Goal: Find contact information: Find contact information

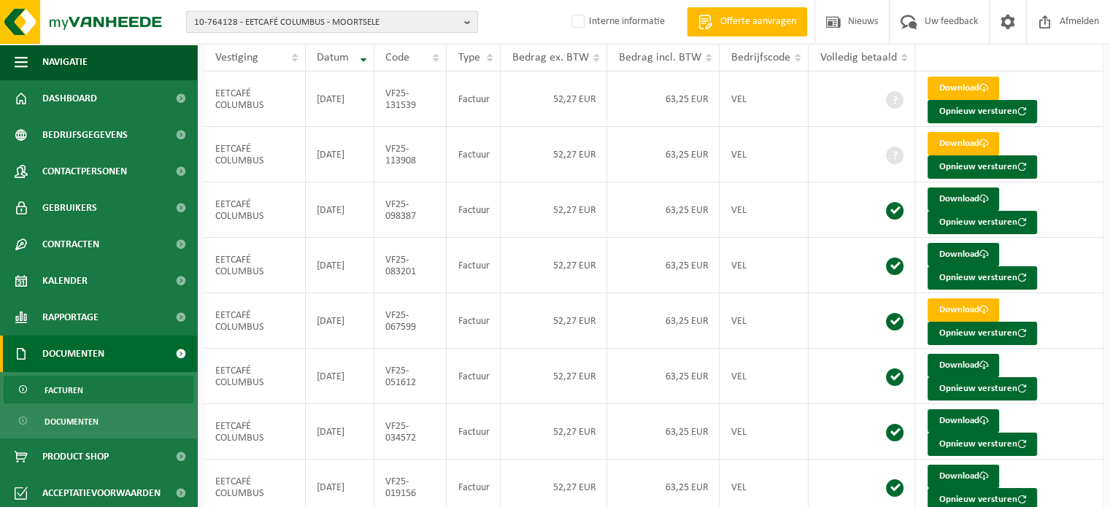
click at [298, 20] on span "10-764128 - EETCAFÉ COLUMBUS - MOORTSELE" at bounding box center [326, 23] width 264 height 22
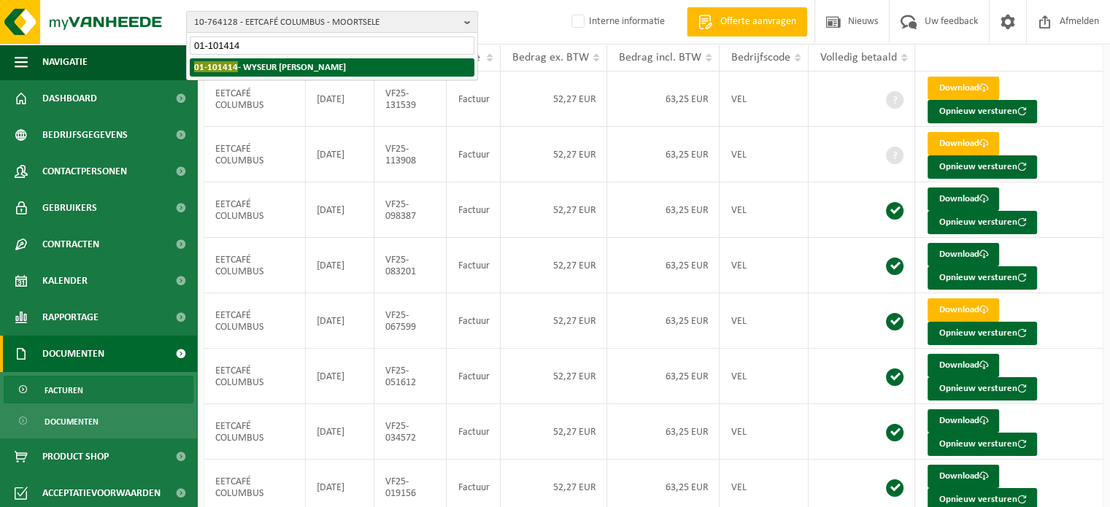
type input "01-101414"
click at [265, 72] on li "01-101414 - WYSEUR BENOIT - HERSEAUX" at bounding box center [332, 67] width 285 height 18
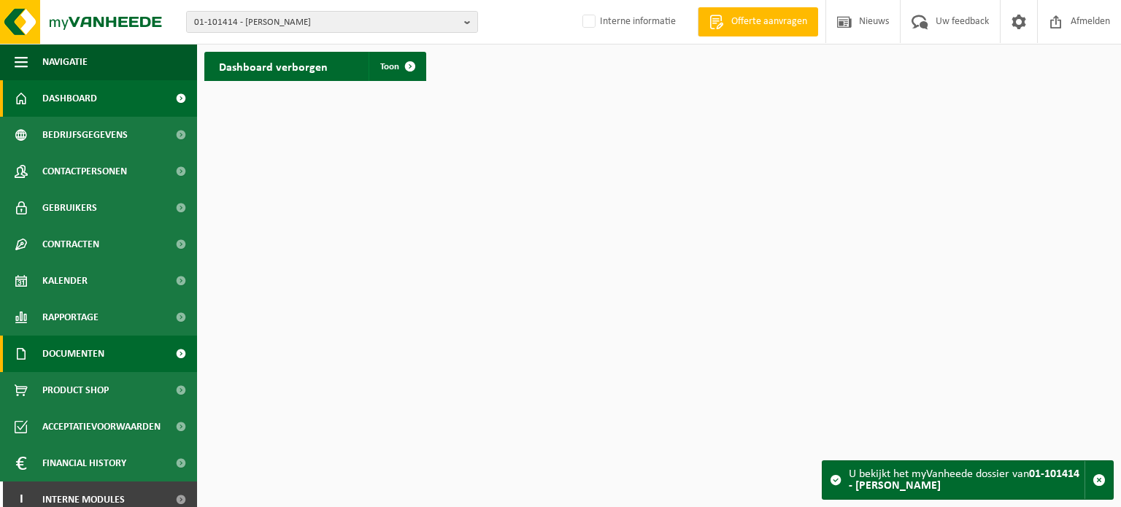
click at [67, 355] on span "Documenten" at bounding box center [73, 354] width 62 height 36
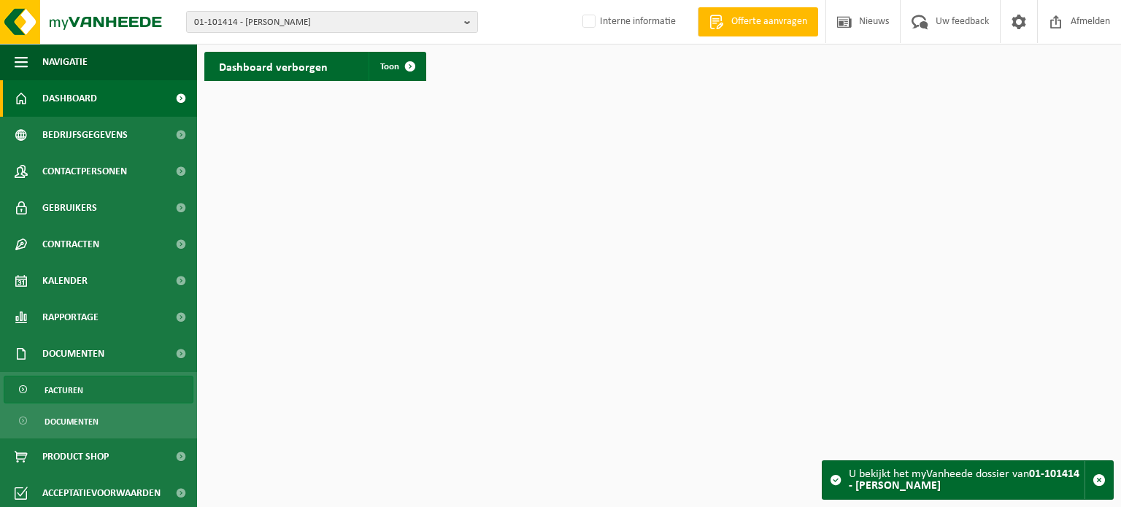
click at [61, 378] on span "Facturen" at bounding box center [64, 391] width 39 height 28
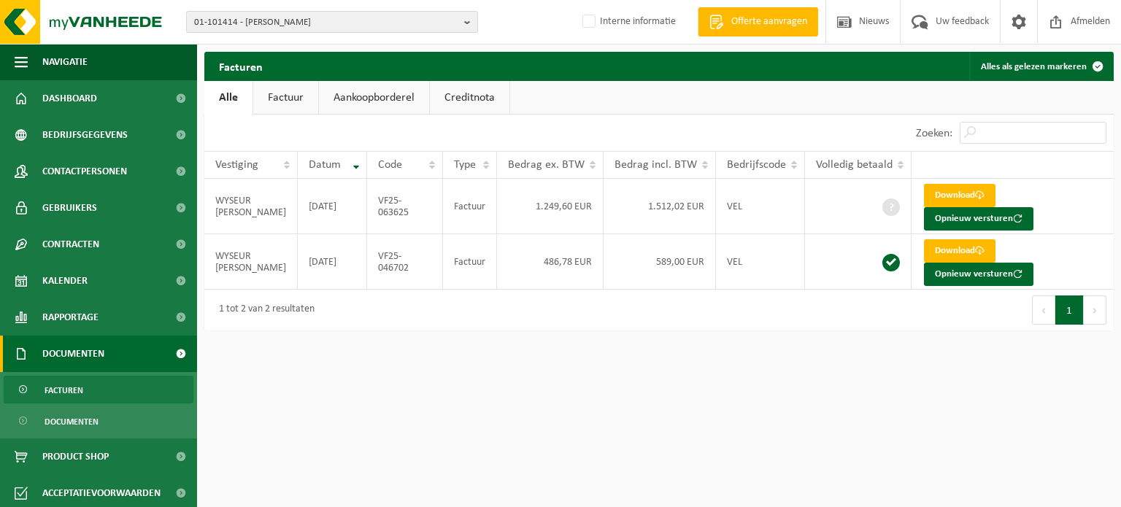
click at [558, 334] on div "Facturen Alles als gelezen markeren Even geduld. Door de grote hoeveelheid gege…" at bounding box center [659, 195] width 924 height 286
click at [965, 195] on link "Download" at bounding box center [960, 195] width 72 height 23
click at [946, 253] on link "Download" at bounding box center [960, 250] width 72 height 23
click at [798, 331] on div "Facturen Alles als gelezen markeren Even geduld. Door de grote hoeveelheid gege…" at bounding box center [659, 195] width 924 height 286
click at [636, 395] on html "01-101414 - WYSEUR BENOIT - HERSEAUX 01-101414 - WYSEUR BENOIT - HERSEAUX Inter…" at bounding box center [560, 253] width 1121 height 507
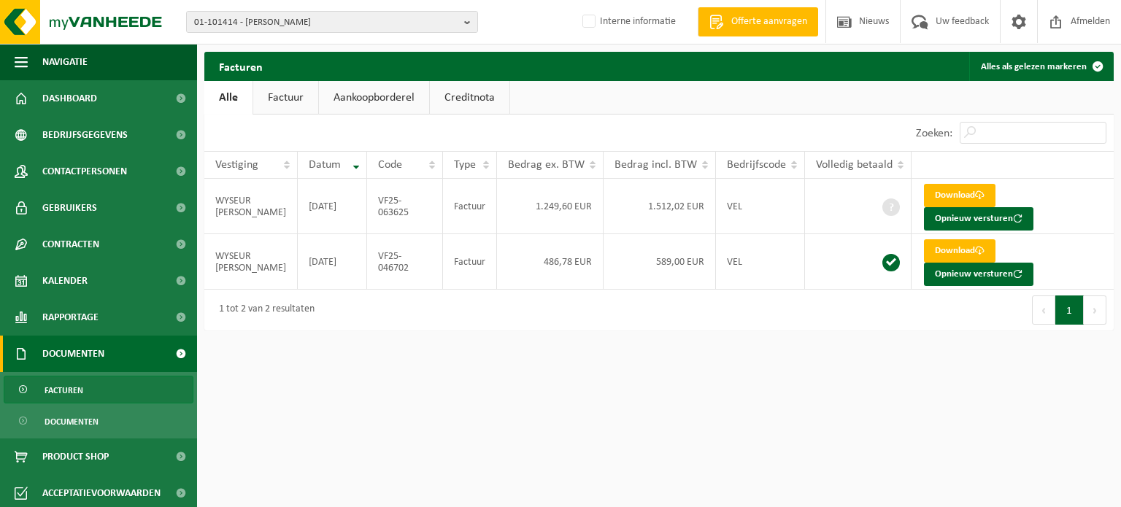
click at [371, 384] on html "01-101414 - WYSEUR BENOIT - HERSEAUX 01-101414 - WYSEUR BENOIT - HERSEAUX Inter…" at bounding box center [560, 253] width 1121 height 507
drag, startPoint x: 527, startPoint y: 211, endPoint x: 801, endPoint y: 274, distance: 280.9
click at [528, 211] on td "1.249,60 EUR" at bounding box center [550, 206] width 107 height 55
click at [600, 256] on td "486,78 EUR" at bounding box center [550, 261] width 107 height 55
click at [573, 317] on div "1 tot 2 van 2 resultaten" at bounding box center [431, 310] width 455 height 41
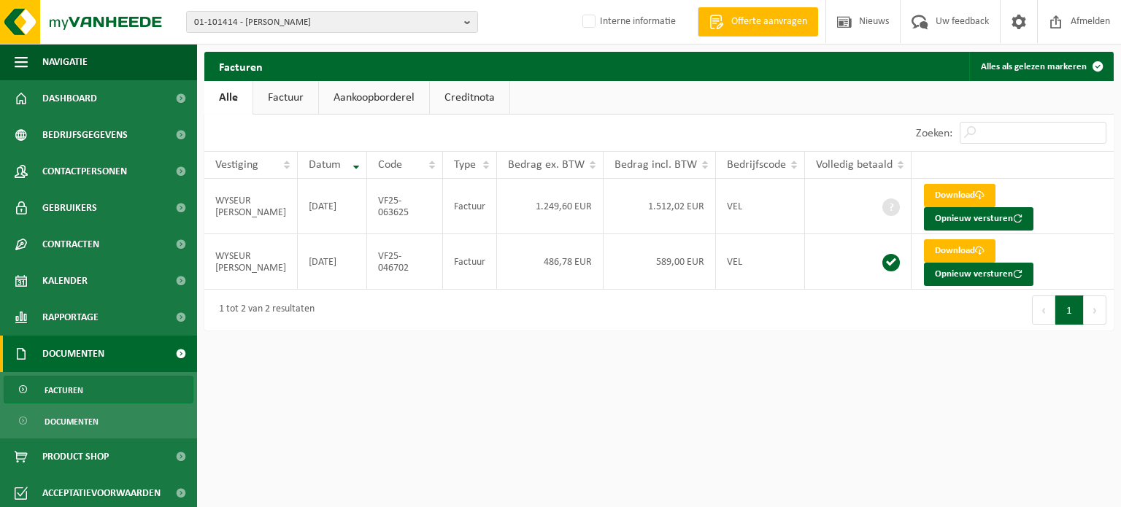
click at [453, 370] on html "01-101414 - WYSEUR BENOIT - HERSEAUX 01-101414 - WYSEUR BENOIT - HERSEAUX Inter…" at bounding box center [560, 253] width 1121 height 507
click at [358, 301] on div "1 tot 2 van 2 resultaten" at bounding box center [431, 310] width 455 height 41
click at [414, 320] on div "1 tot 2 van 2 resultaten" at bounding box center [431, 310] width 455 height 41
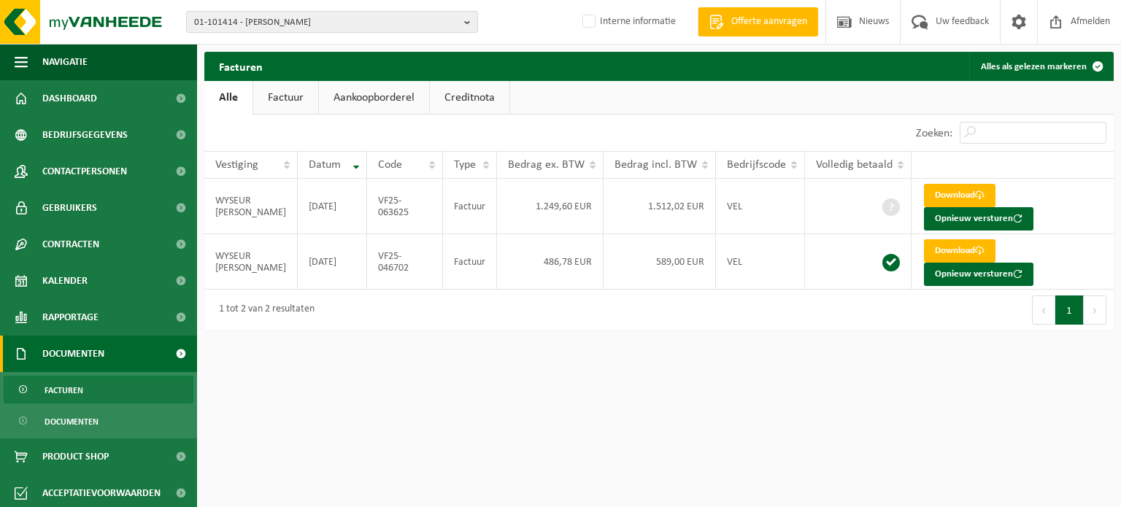
click at [817, 483] on html "01-101414 - WYSEUR BENOIT - HERSEAUX 01-101414 - WYSEUR BENOIT - HERSEAUX Inter…" at bounding box center [560, 253] width 1121 height 507
click at [744, 388] on html "01-101414 - WYSEUR BENOIT - HERSEAUX 01-101414 - WYSEUR BENOIT - HERSEAUX Inter…" at bounding box center [560, 253] width 1121 height 507
click at [755, 385] on html "01-101414 - WYSEUR BENOIT - HERSEAUX 01-101414 - WYSEUR BENOIT - HERSEAUX Inter…" at bounding box center [560, 253] width 1121 height 507
click at [747, 385] on html "01-101414 - WYSEUR BENOIT - HERSEAUX 01-101414 - WYSEUR BENOIT - HERSEAUX Inter…" at bounding box center [560, 253] width 1121 height 507
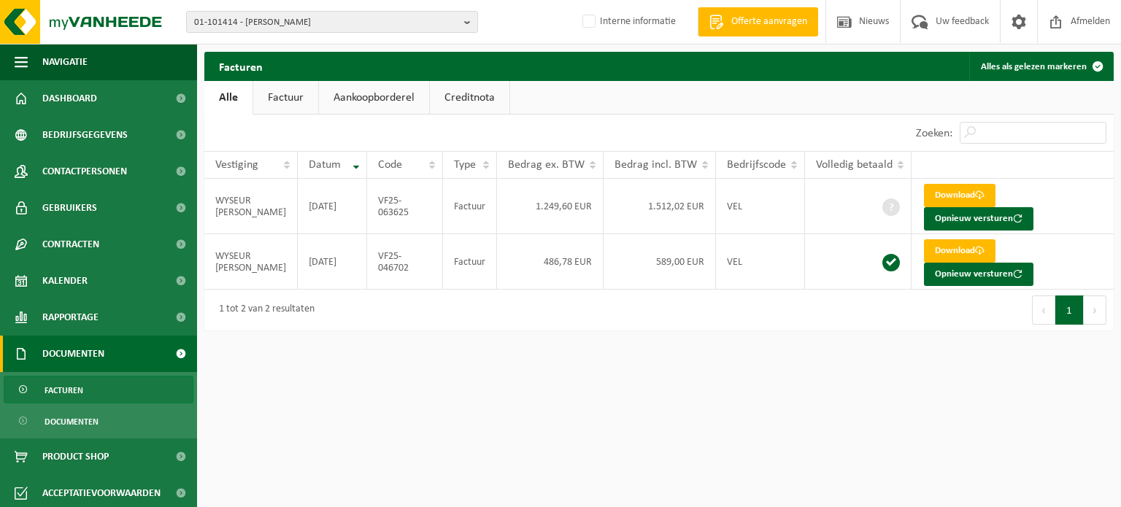
click at [579, 441] on html "01-101414 - WYSEUR BENOIT - HERSEAUX 01-101414 - WYSEUR BENOIT - HERSEAUX Inter…" at bounding box center [560, 253] width 1121 height 507
click at [782, 377] on html "01-101414 - WYSEUR BENOIT - HERSEAUX 01-101414 - WYSEUR BENOIT - HERSEAUX Inter…" at bounding box center [560, 253] width 1121 height 507
click at [812, 293] on div "Eerste Vorige 1 Volgende Laatste" at bounding box center [886, 310] width 455 height 41
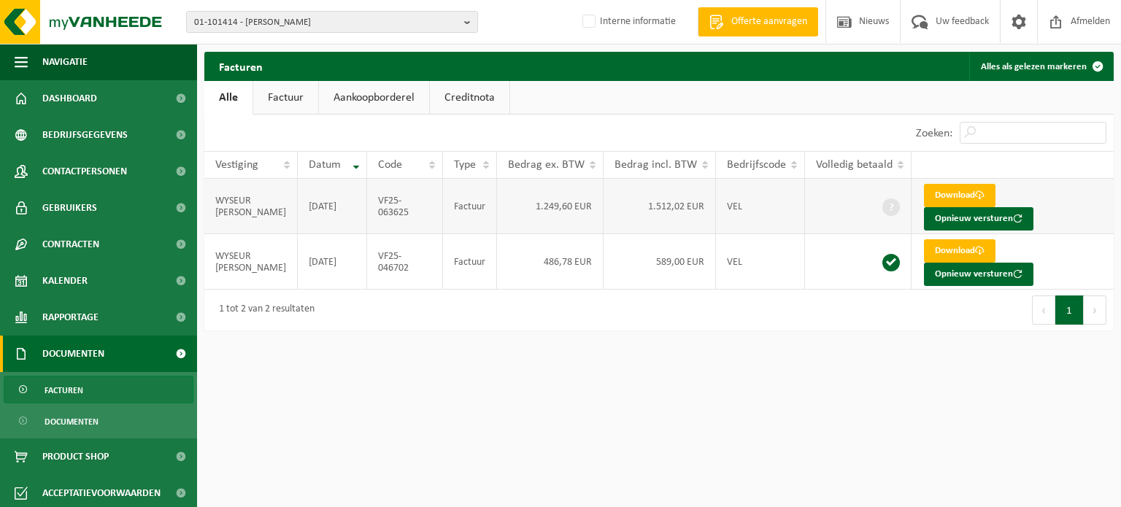
click at [661, 201] on td "1.512,02 EUR" at bounding box center [660, 206] width 112 height 55
click at [501, 401] on html "01-101414 - WYSEUR BENOIT - HERSEAUX 01-101414 - WYSEUR BENOIT - HERSEAUX Inter…" at bounding box center [560, 253] width 1121 height 507
click at [502, 398] on html "01-101414 - WYSEUR BENOIT - HERSEAUX 01-101414 - WYSEUR BENOIT - HERSEAUX Inter…" at bounding box center [560, 253] width 1121 height 507
drag, startPoint x: 784, startPoint y: 446, endPoint x: 798, endPoint y: 444, distance: 14.8
click at [784, 446] on html "01-101414 - WYSEUR BENOIT - HERSEAUX 01-101414 - WYSEUR BENOIT - HERSEAUX Inter…" at bounding box center [560, 253] width 1121 height 507
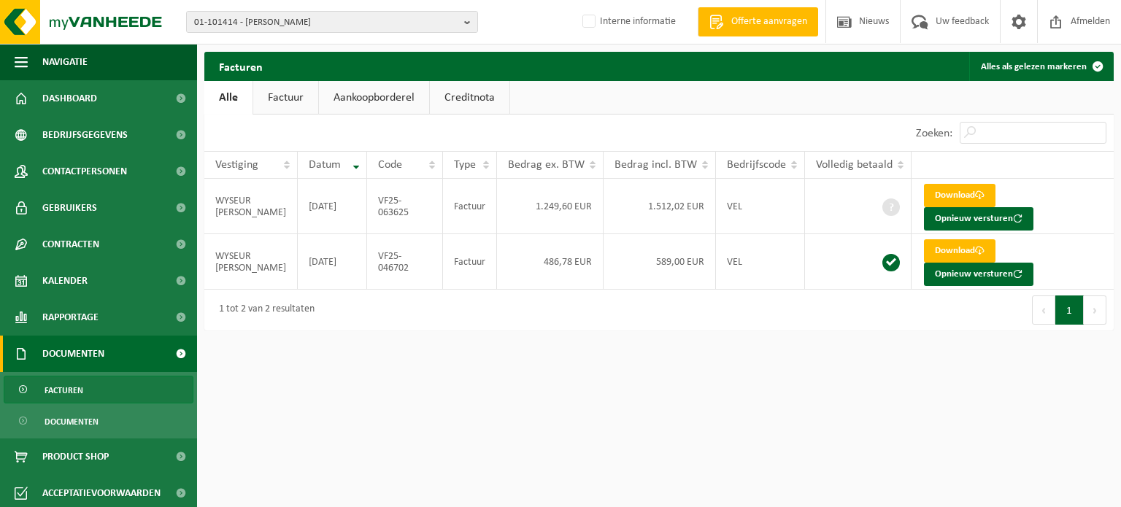
click at [435, 357] on html "01-101414 - WYSEUR BENOIT - HERSEAUX 01-101414 - WYSEUR BENOIT - HERSEAUX Inter…" at bounding box center [560, 253] width 1121 height 507
click at [357, 190] on td "2025-05-21" at bounding box center [332, 206] width 69 height 55
click at [455, 479] on html "01-101414 - WYSEUR BENOIT - HERSEAUX 01-101414 - WYSEUR BENOIT - HERSEAUX Inter…" at bounding box center [560, 253] width 1121 height 507
click at [336, 23] on span "01-101414 - WYSEUR BENOIT - HERSEAUX" at bounding box center [326, 23] width 264 height 22
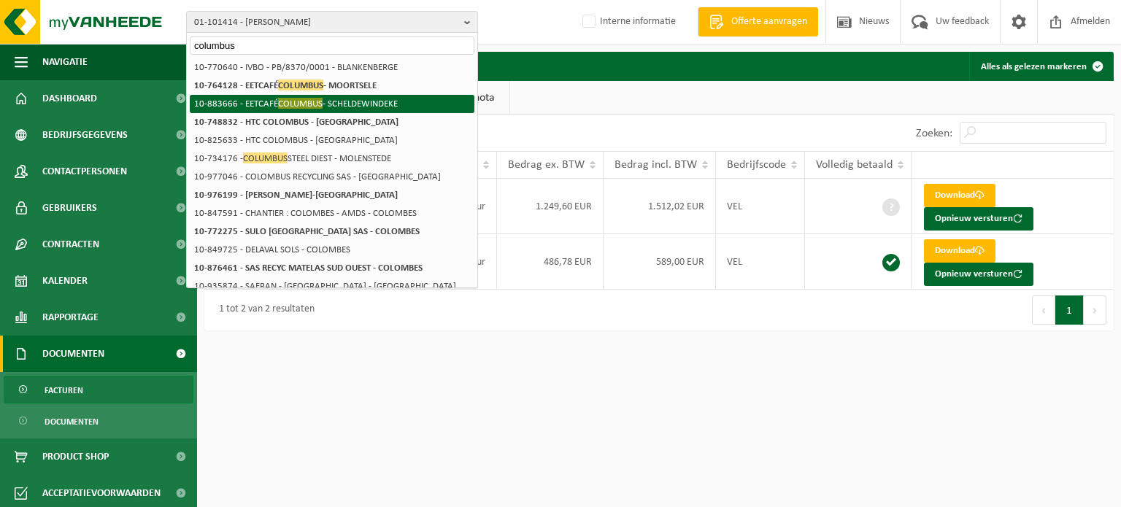
type input "columbus"
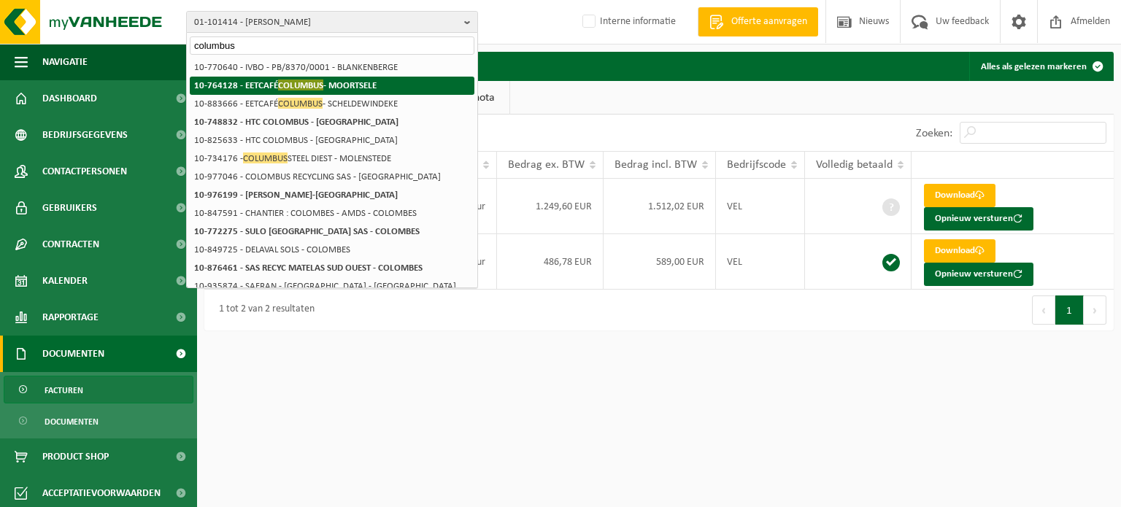
click at [400, 90] on li "10-764128 - EETCAFÉ COLUMBUS - MOORTSELE" at bounding box center [332, 86] width 285 height 18
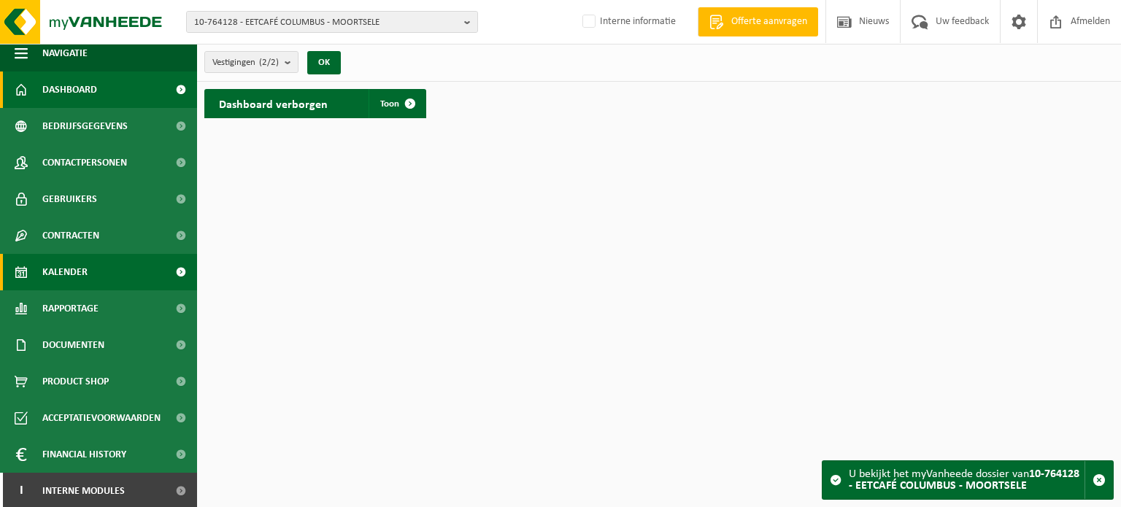
scroll to position [11, 0]
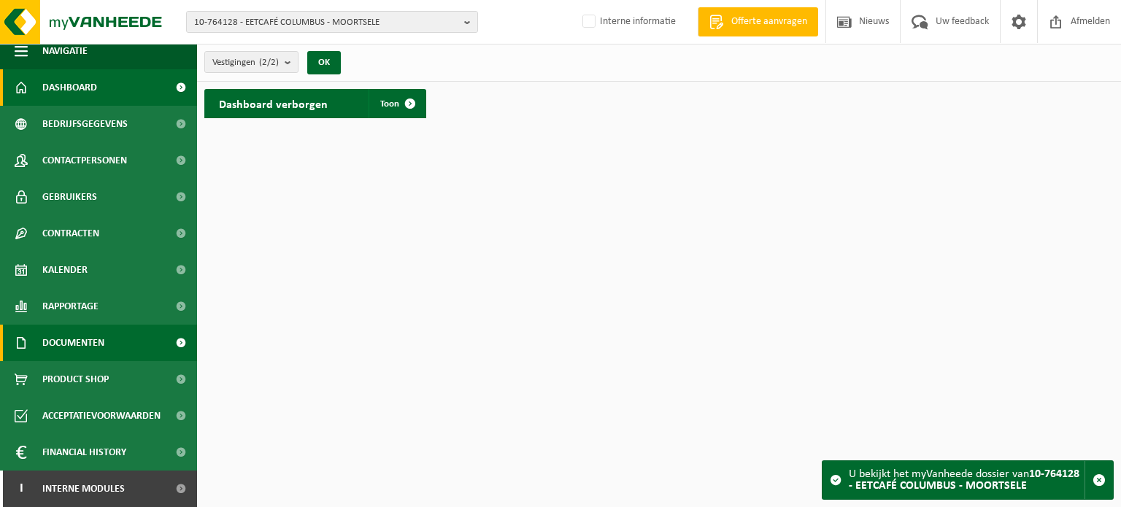
click at [63, 342] on span "Documenten" at bounding box center [73, 343] width 62 height 36
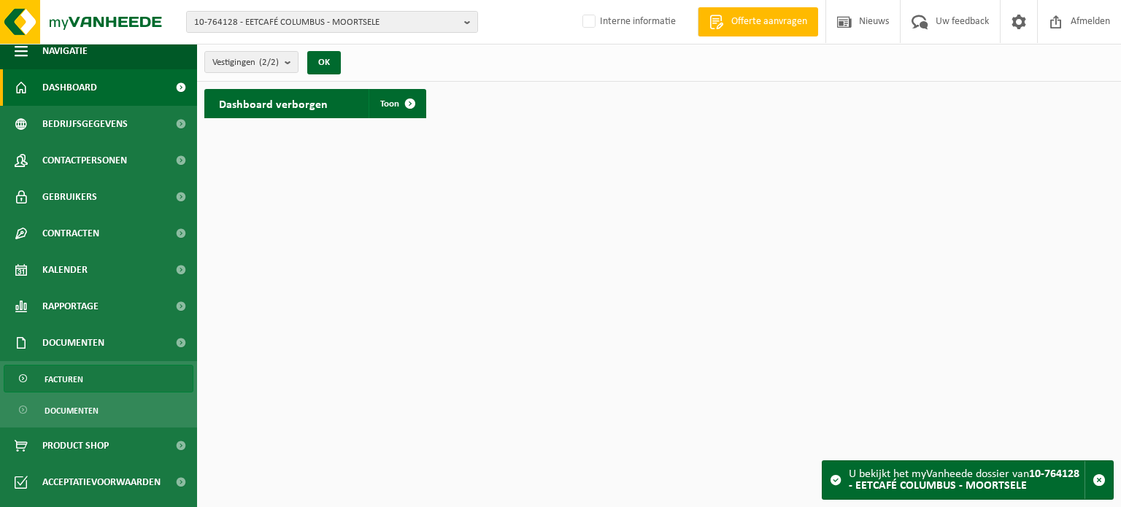
click at [67, 390] on span "Facturen" at bounding box center [64, 380] width 39 height 28
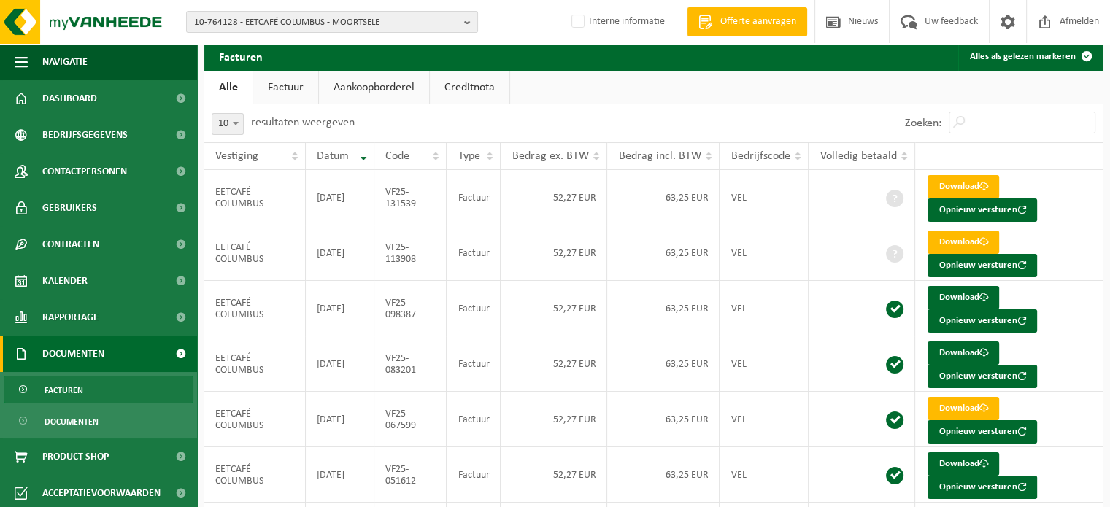
scroll to position [73, 0]
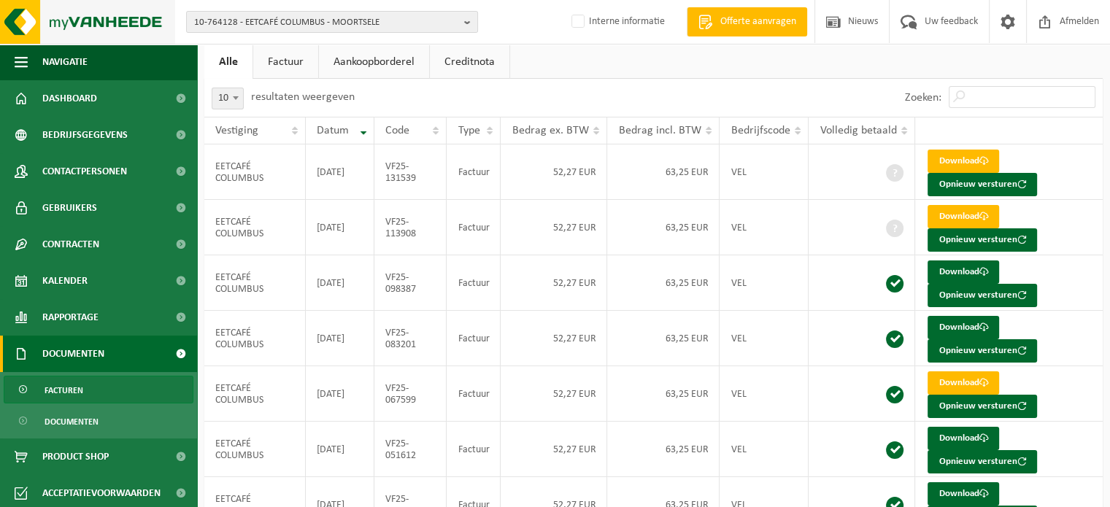
click at [133, 12] on img at bounding box center [87, 22] width 175 height 44
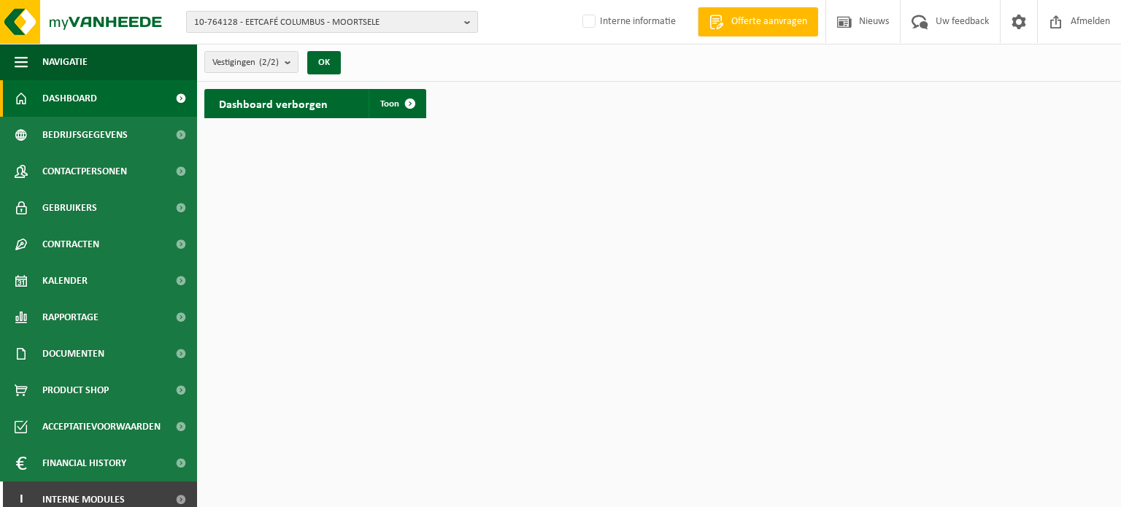
click at [357, 22] on span "10-764128 - EETCAFÉ COLUMBUS - MOORTSELE" at bounding box center [326, 23] width 264 height 22
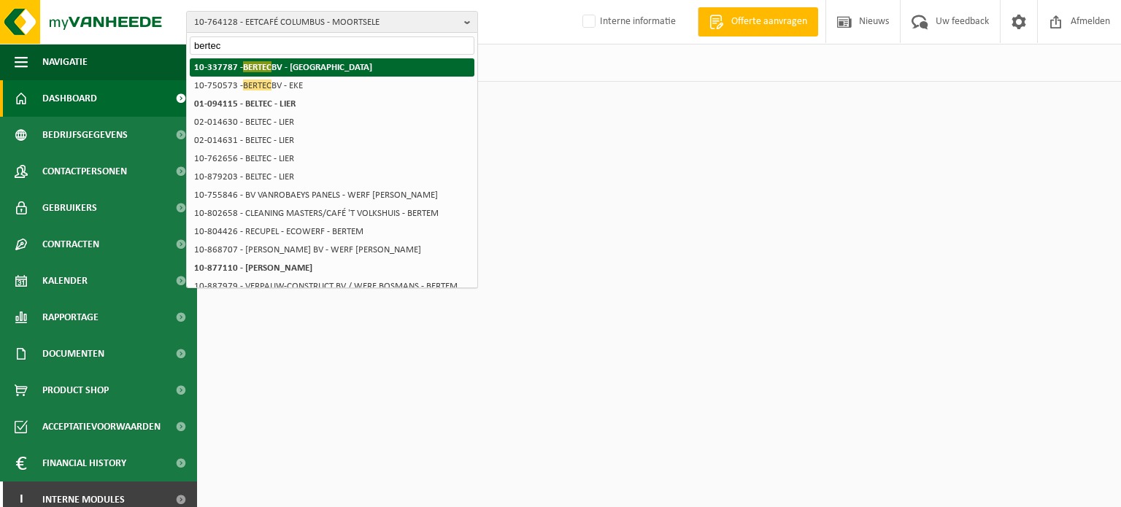
type input "bertec"
click at [284, 69] on strong "10-337787 - BERTEC BV - [GEOGRAPHIC_DATA]" at bounding box center [283, 66] width 178 height 11
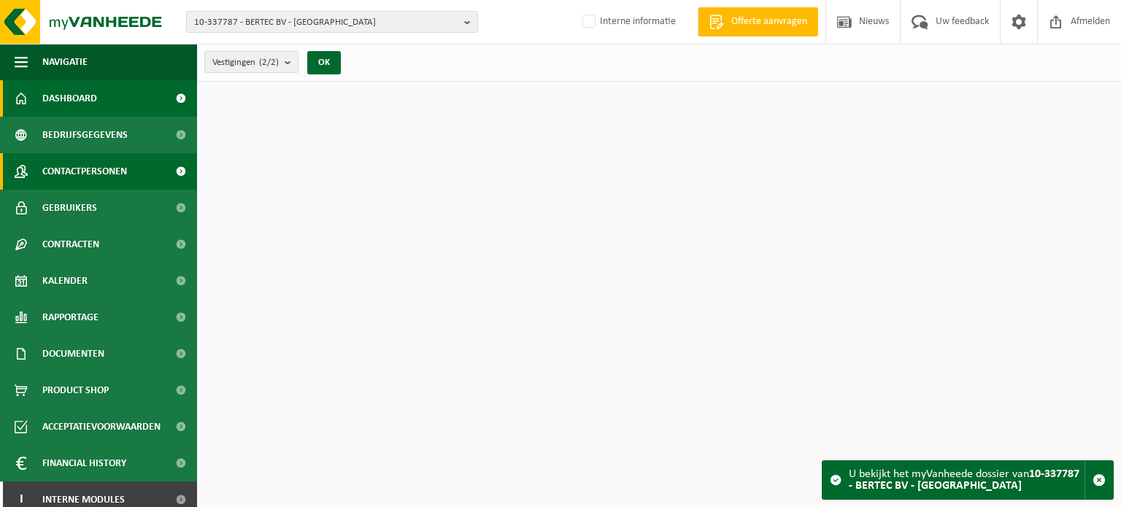
click at [83, 167] on span "Contactpersonen" at bounding box center [84, 171] width 85 height 36
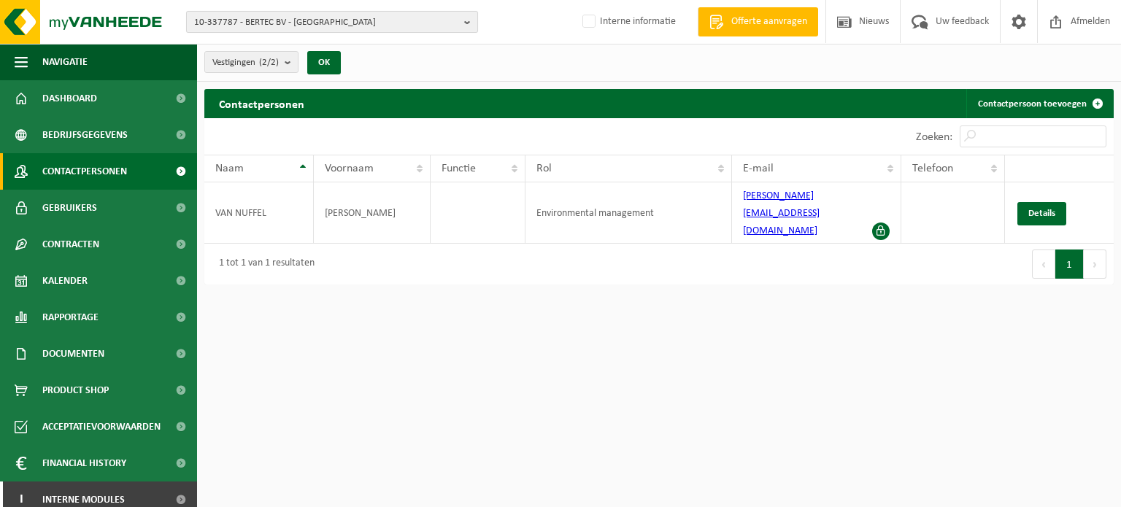
click at [307, 25] on span "10-337787 - BERTEC BV - NAZARETH" at bounding box center [326, 23] width 264 height 22
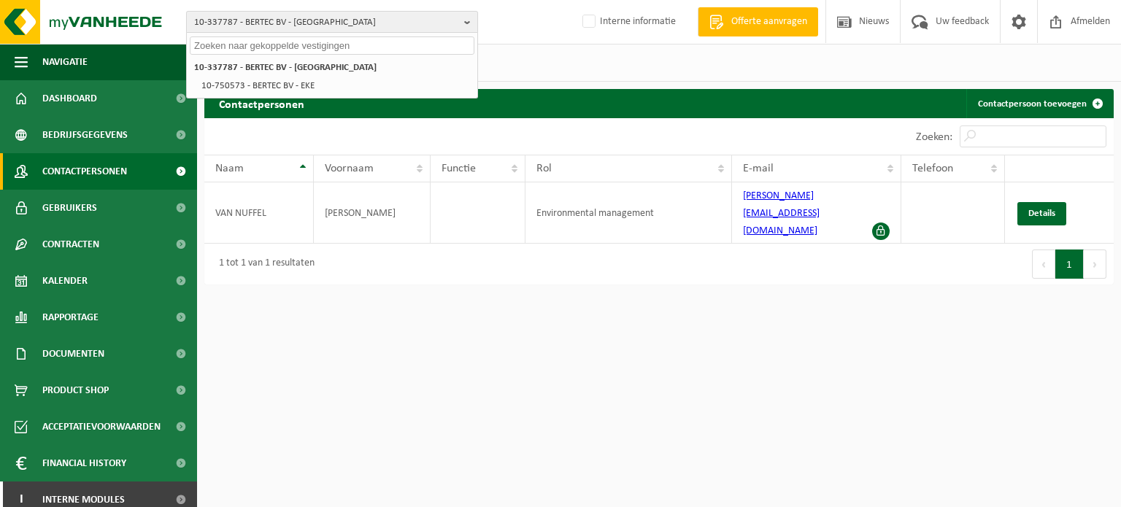
paste input "01-102317"
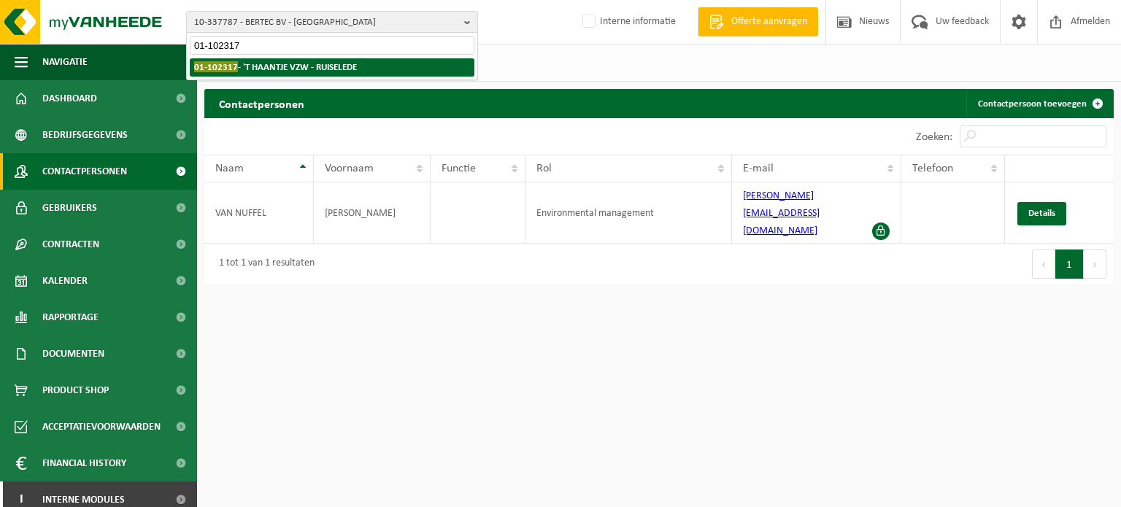
type input "01-102317"
click at [285, 75] on li "01-102317 - 'T HAANTJE VZW - RUISELEDE" at bounding box center [332, 67] width 285 height 18
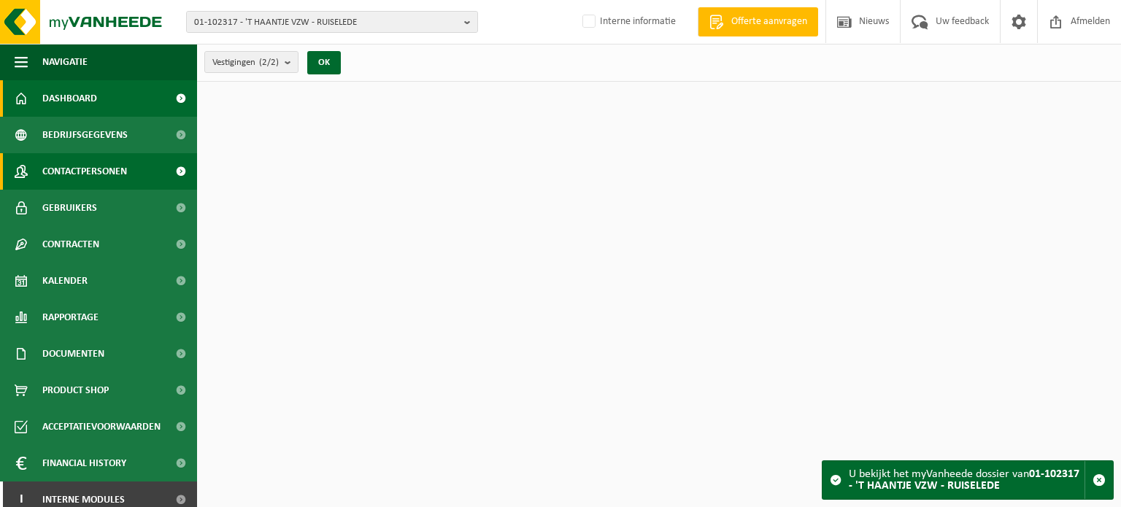
click at [38, 174] on link "Contactpersonen" at bounding box center [98, 171] width 197 height 36
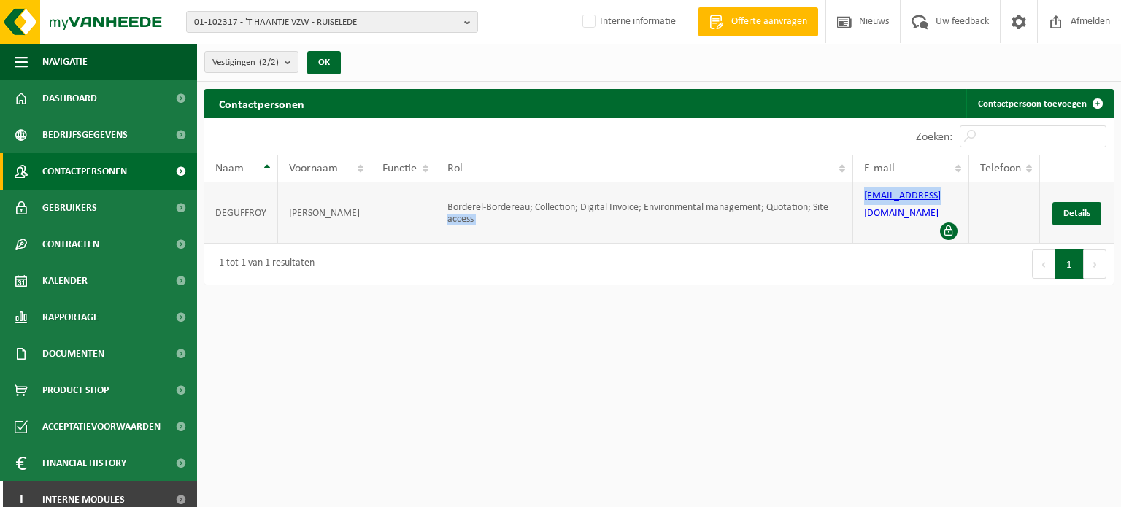
drag, startPoint x: 852, startPoint y: 196, endPoint x: 933, endPoint y: 199, distance: 81.8
click at [933, 199] on tr "DEGUFFROY JOHAN Borderel-Bordereau; Collection; Digital Invoice; Environmental …" at bounding box center [658, 212] width 909 height 61
click at [887, 288] on html "01-102317 - 'T HAANTJE VZW - RUISELEDE 01-102317 - 'T HAANTJE VZW - RUISELEDE 0…" at bounding box center [560, 253] width 1121 height 507
drag, startPoint x: 863, startPoint y: 201, endPoint x: 937, endPoint y: 204, distance: 74.5
click at [937, 204] on td "info@thaantje.be" at bounding box center [911, 212] width 116 height 61
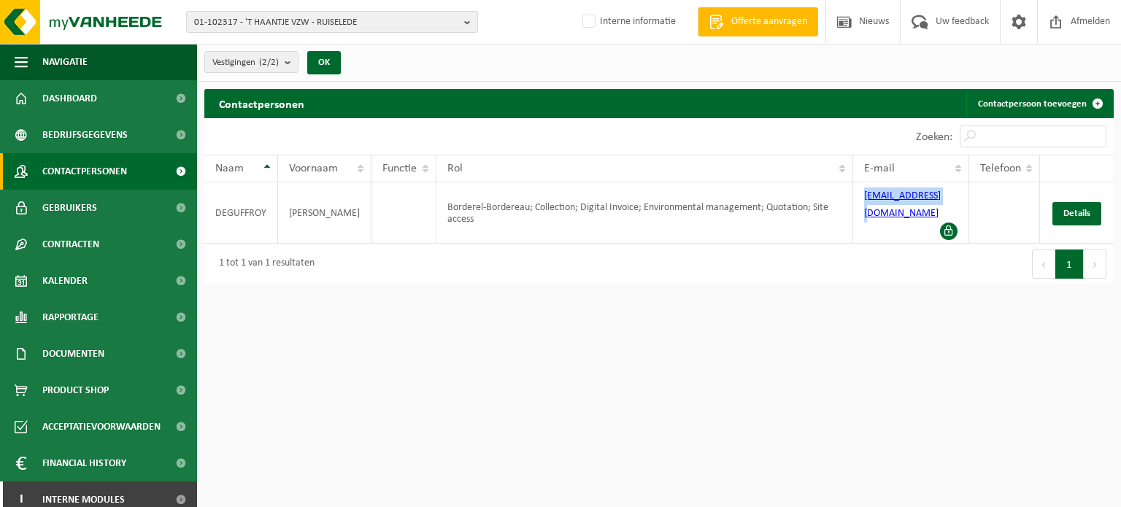
copy link "info@thaantje.be"
click at [330, 399] on html "01-102317 - 'T HAANTJE VZW - RUISELEDE 01-102317 - 'T HAANTJE VZW - RUISELEDE 0…" at bounding box center [560, 253] width 1121 height 507
click at [636, 385] on html "01-102317 - 'T HAANTJE VZW - RUISELEDE 01-102317 - 'T HAANTJE VZW - RUISELEDE 0…" at bounding box center [560, 253] width 1121 height 507
click at [297, 22] on span "01-102317 - 'T HAANTJE VZW - RUISELEDE" at bounding box center [326, 23] width 264 height 22
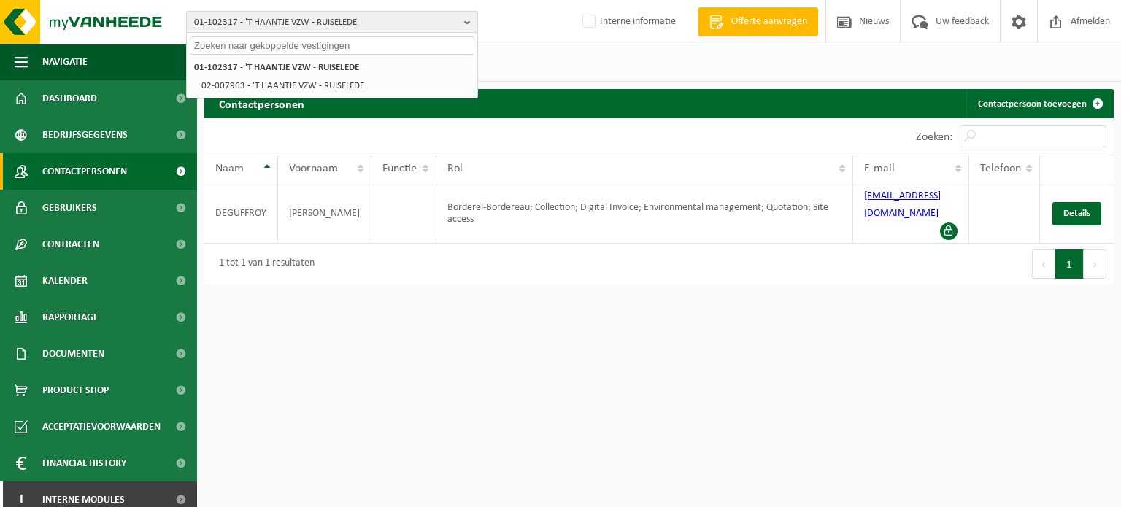
paste input "10-765112"
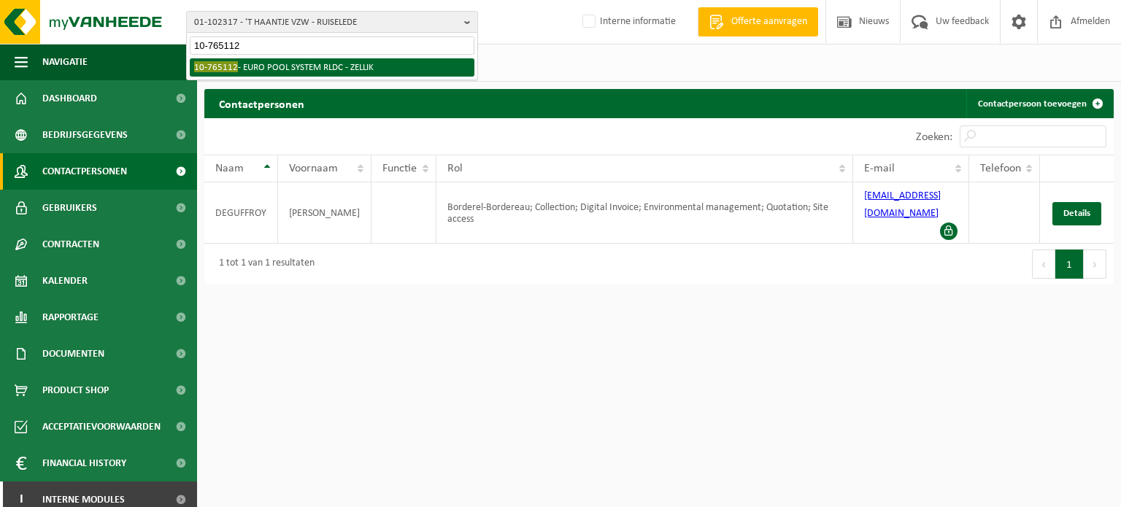
type input "10-765112"
click at [231, 73] on li "10-765112 - EURO POOL SYSTEM RLDC - ZELLIK" at bounding box center [332, 67] width 285 height 18
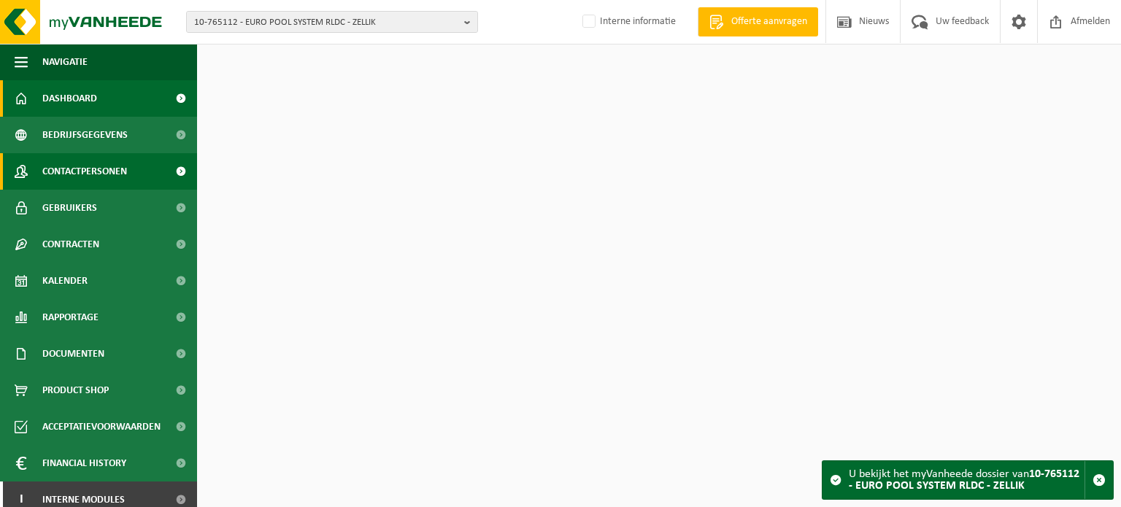
click at [84, 166] on span "Contactpersonen" at bounding box center [84, 171] width 85 height 36
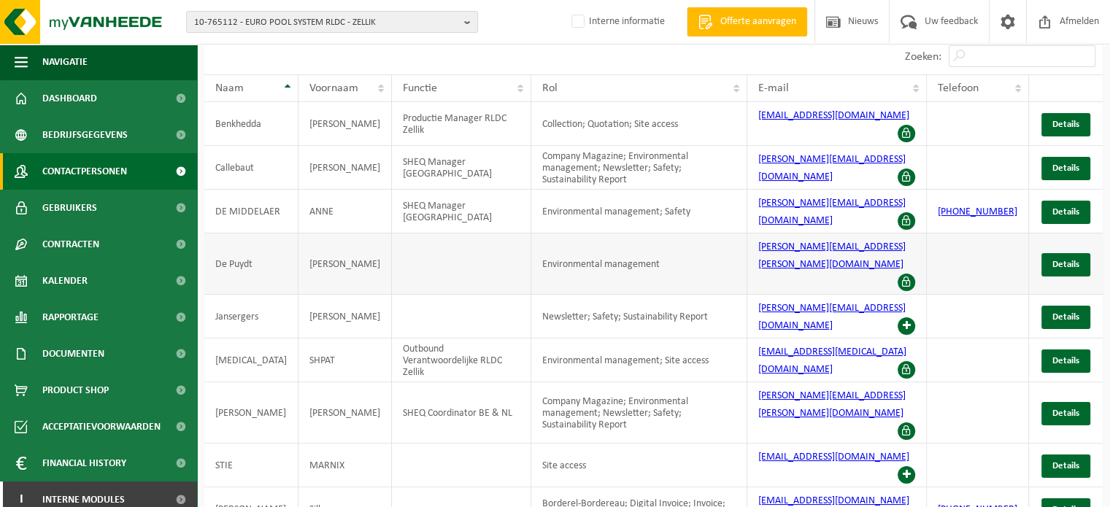
scroll to position [87, 0]
